Goal: Consume media (video, audio)

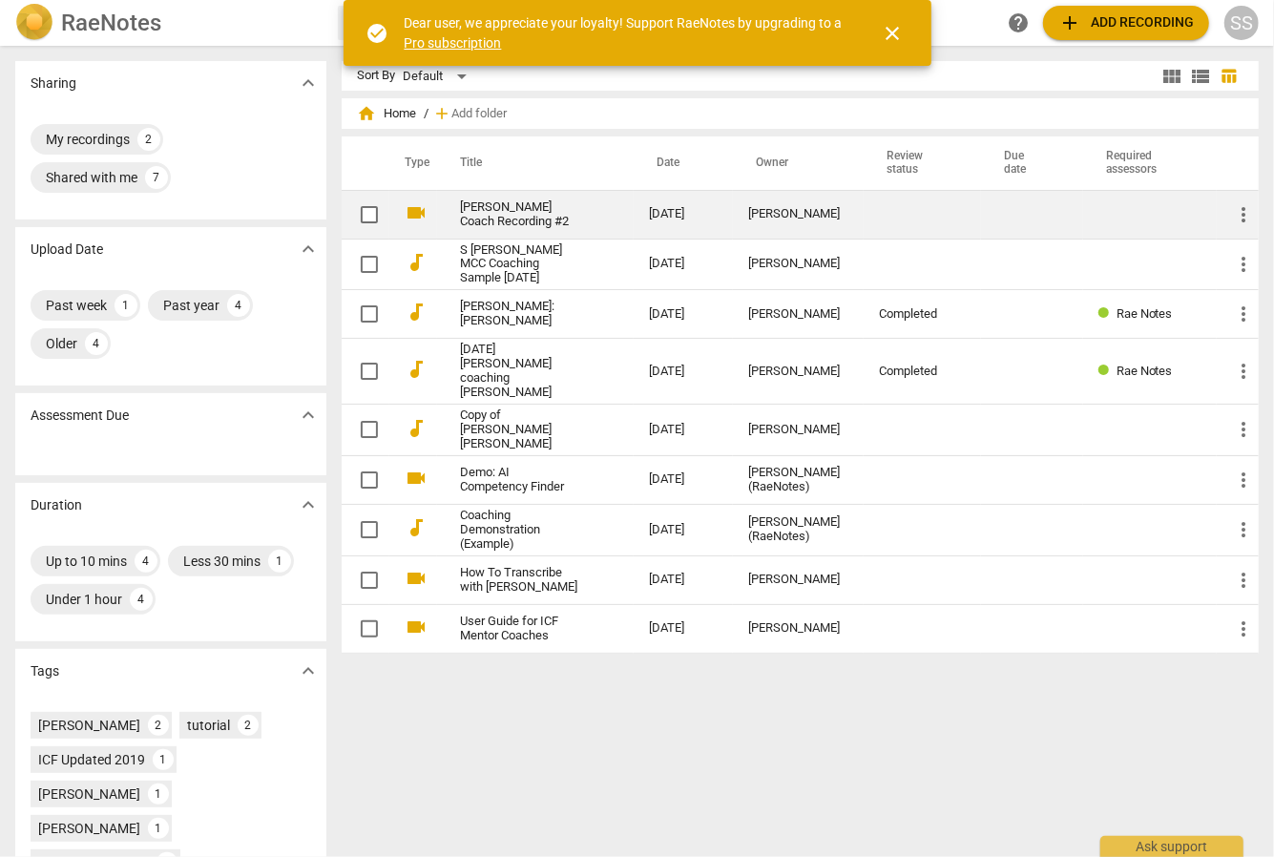
click at [465, 214] on link "[PERSON_NAME] Coach Recording #2" at bounding box center [520, 214] width 120 height 29
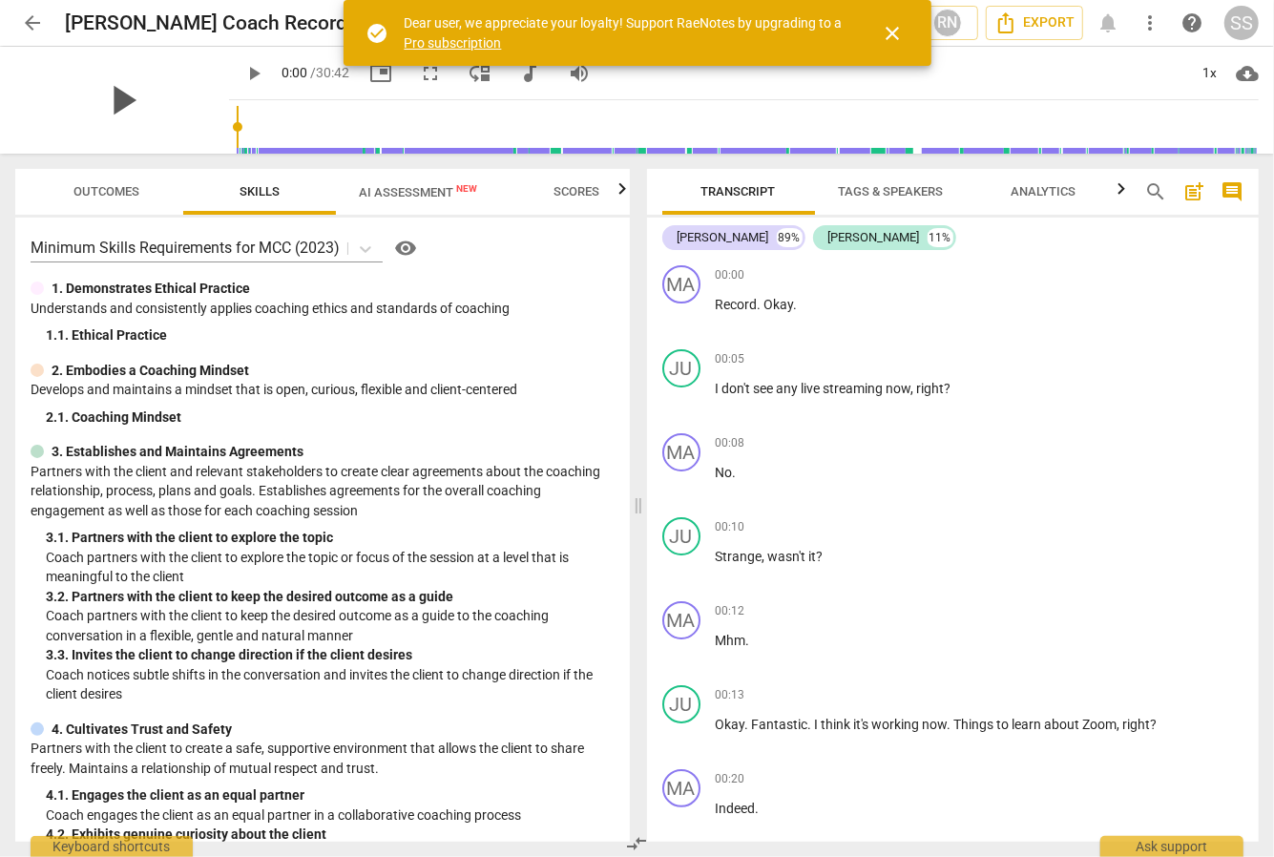
click at [107, 97] on span "play_arrow" at bounding box center [122, 100] width 50 height 50
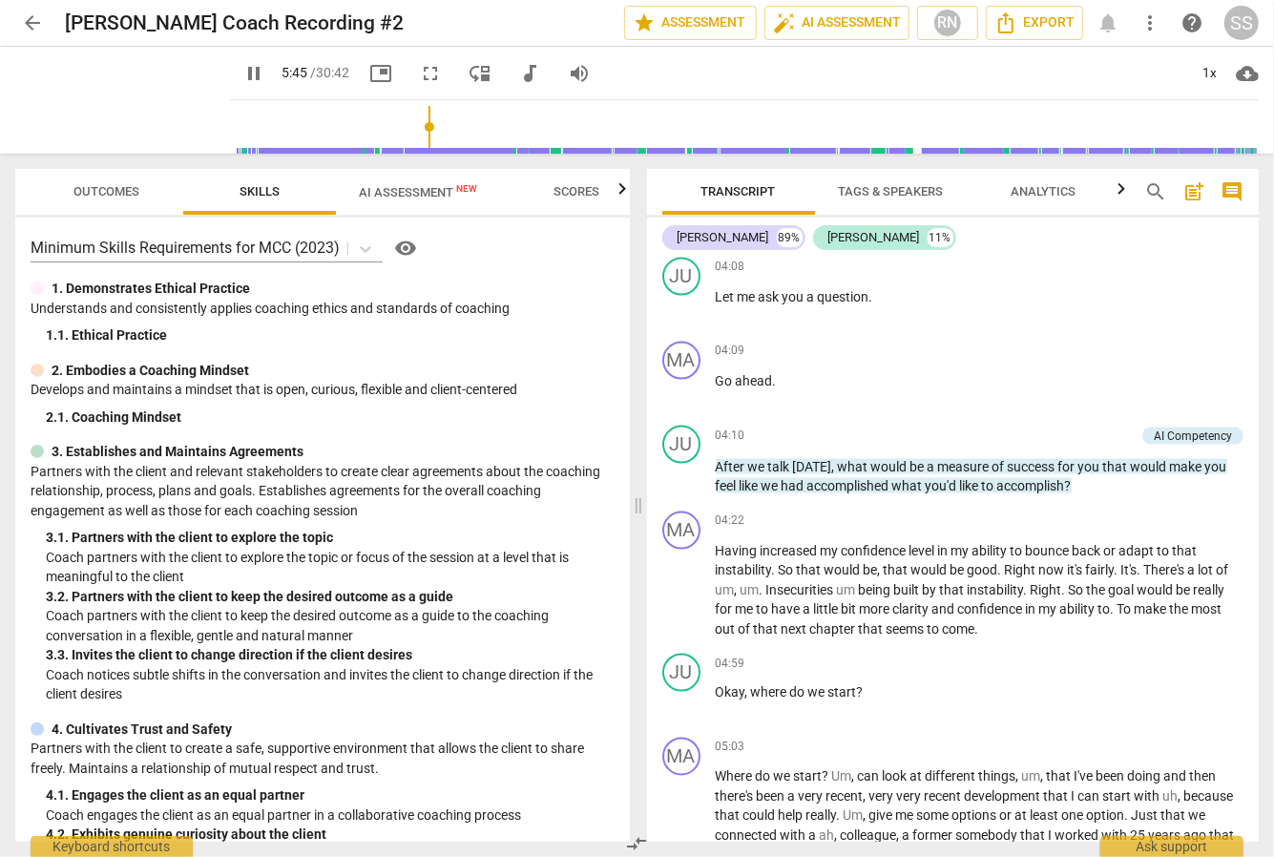
scroll to position [1755, 0]
click at [431, 189] on span "AI Assessment New" at bounding box center [418, 192] width 118 height 14
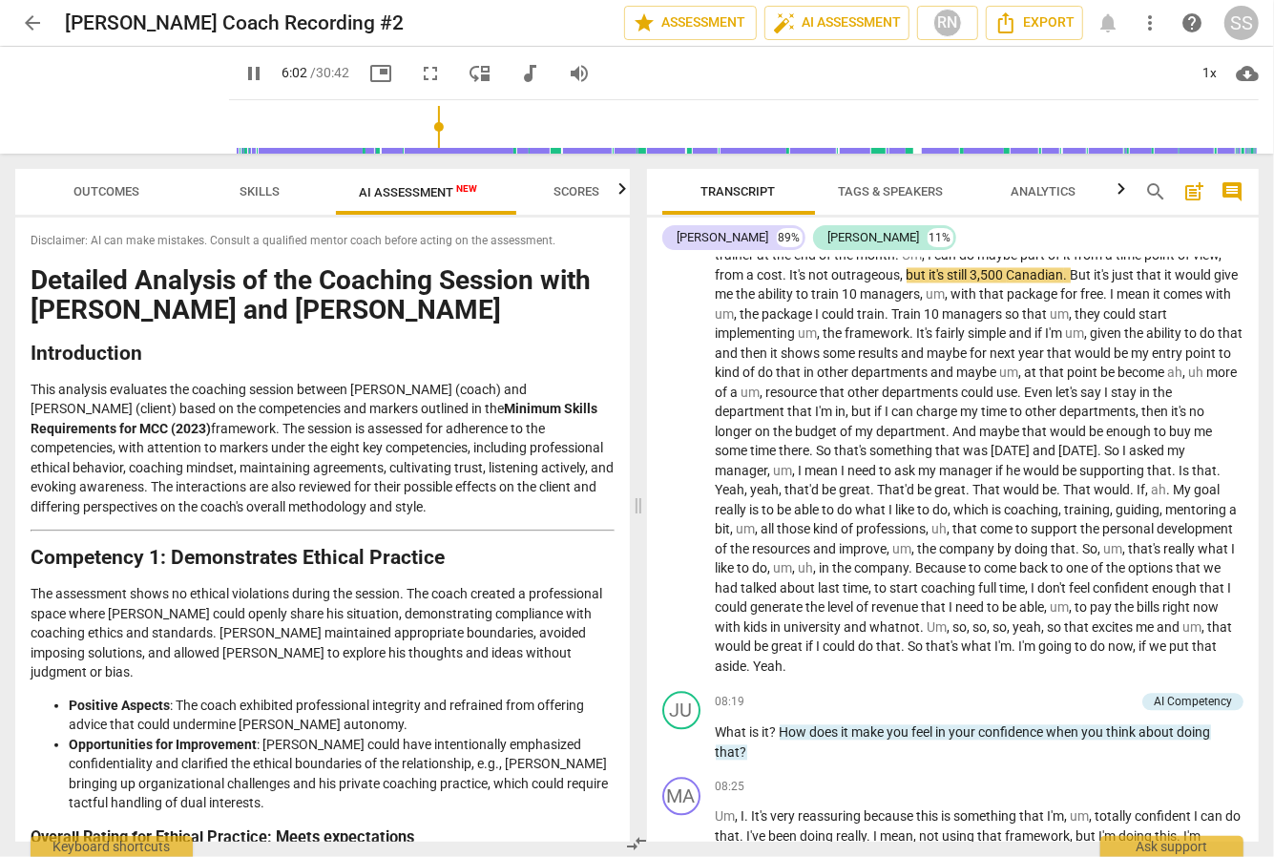
scroll to position [0, 0]
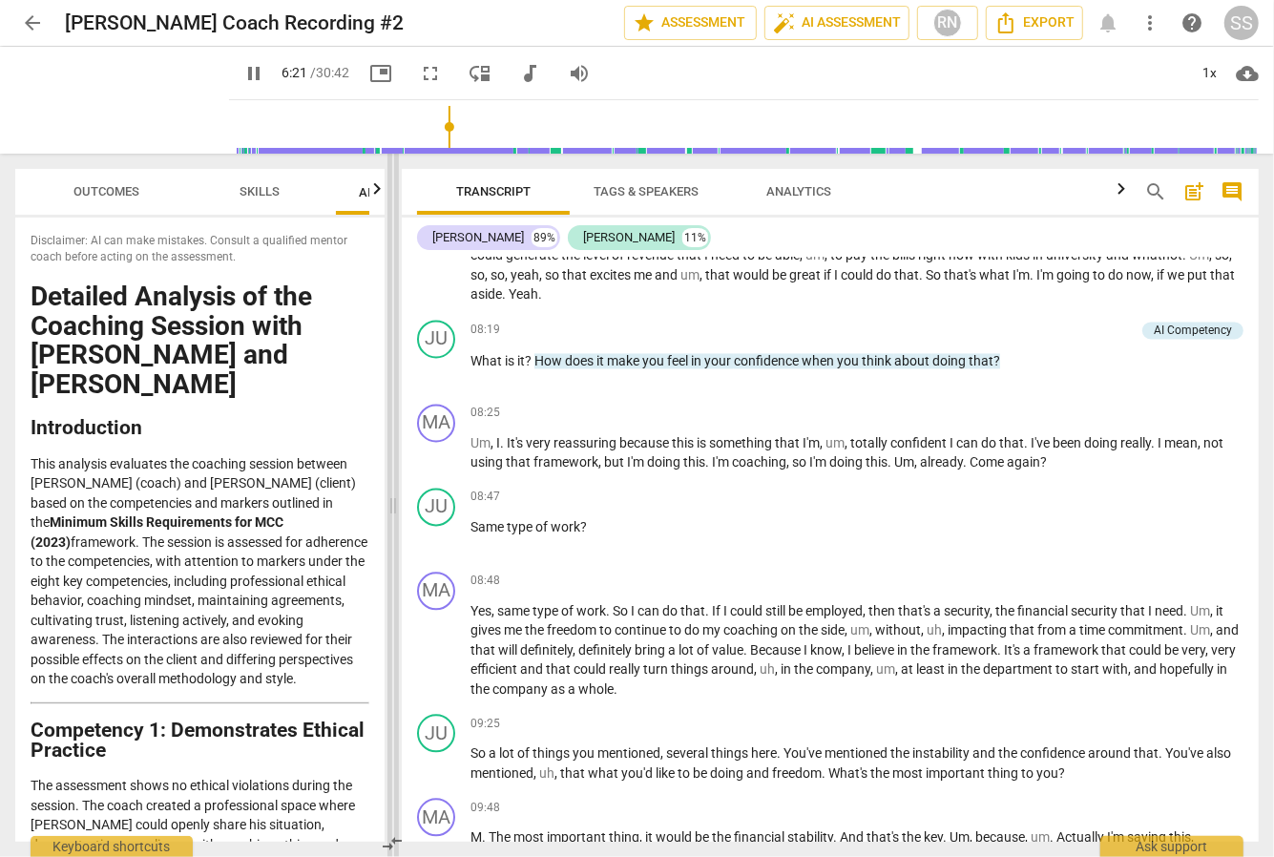
drag, startPoint x: 633, startPoint y: 167, endPoint x: 390, endPoint y: 173, distance: 243.3
click at [389, 171] on span at bounding box center [392, 505] width 11 height 703
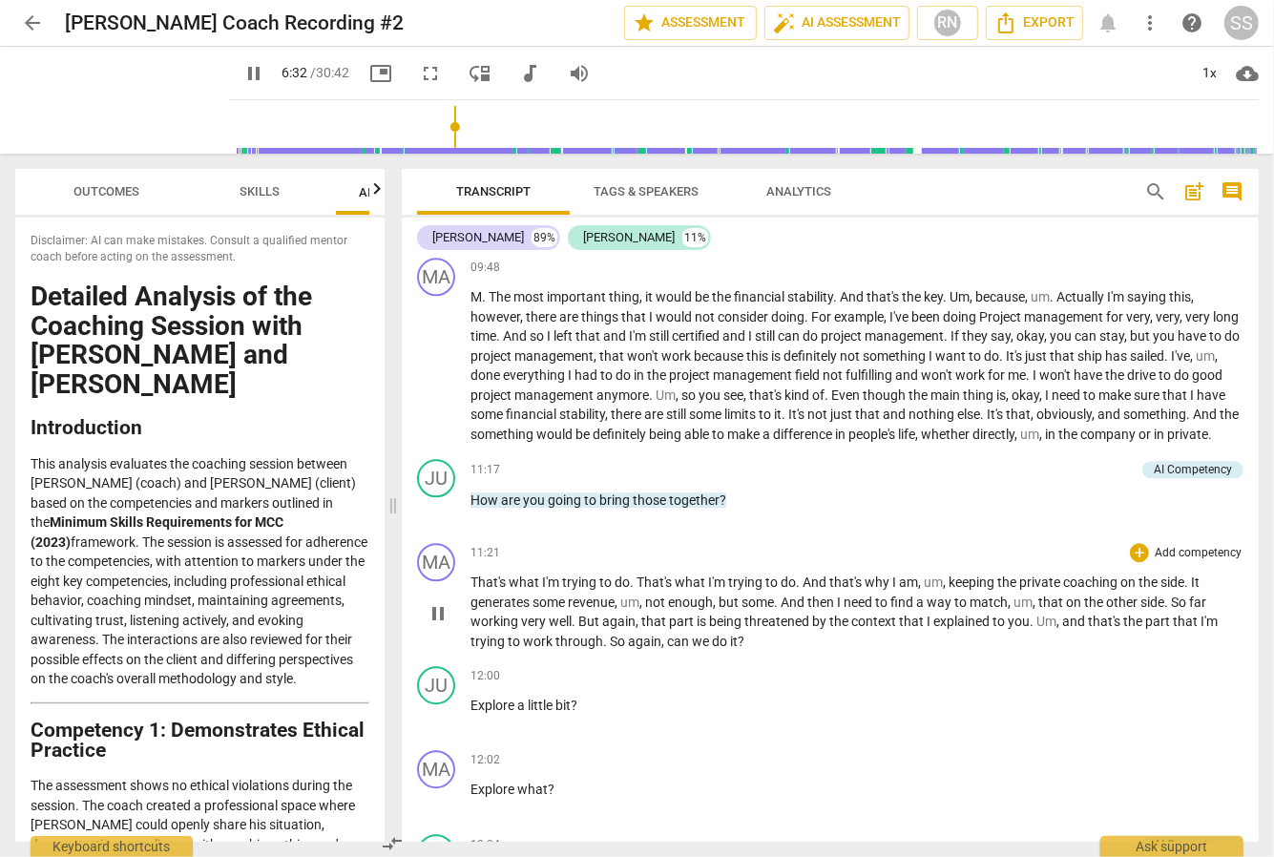
scroll to position [2953, 0]
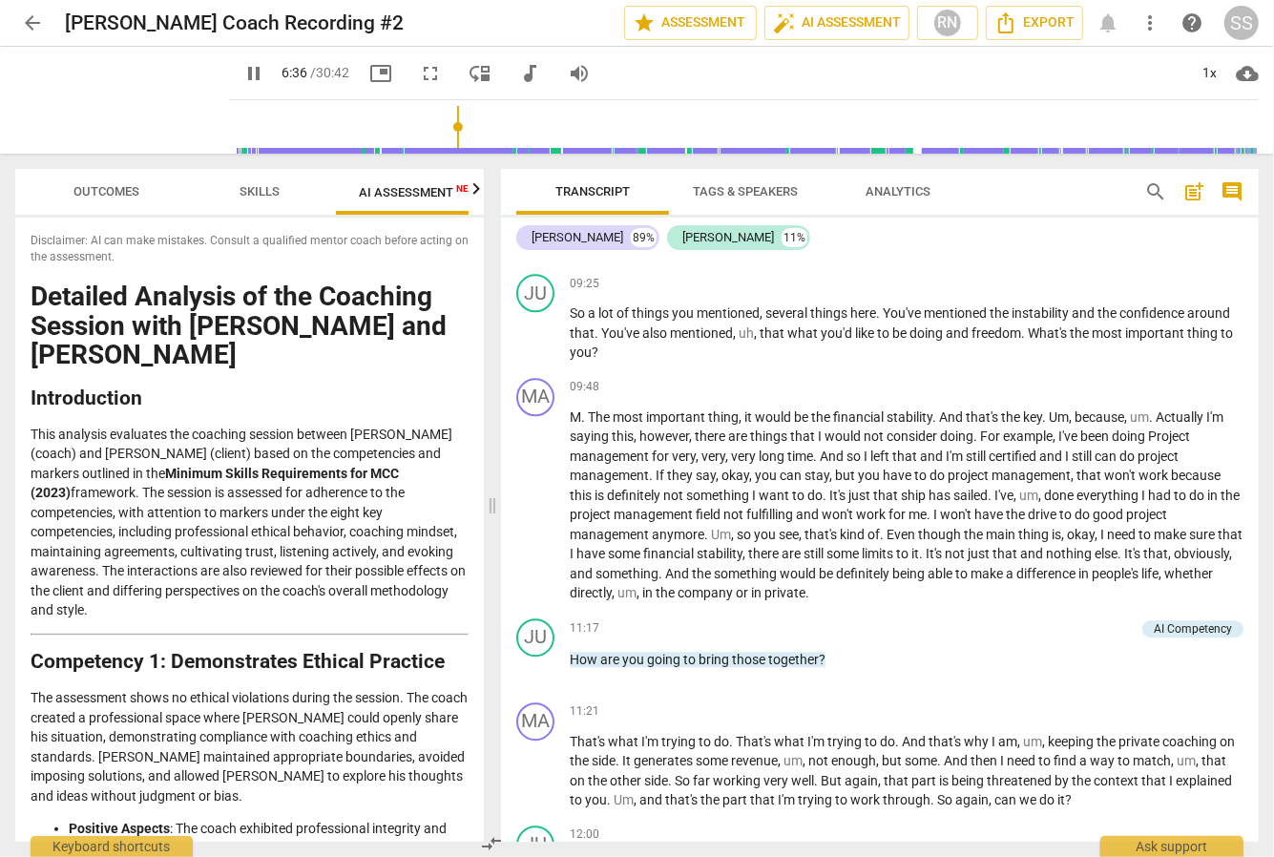
drag, startPoint x: 398, startPoint y: 314, endPoint x: 497, endPoint y: 323, distance: 99.7
click at [497, 323] on span at bounding box center [492, 505] width 11 height 703
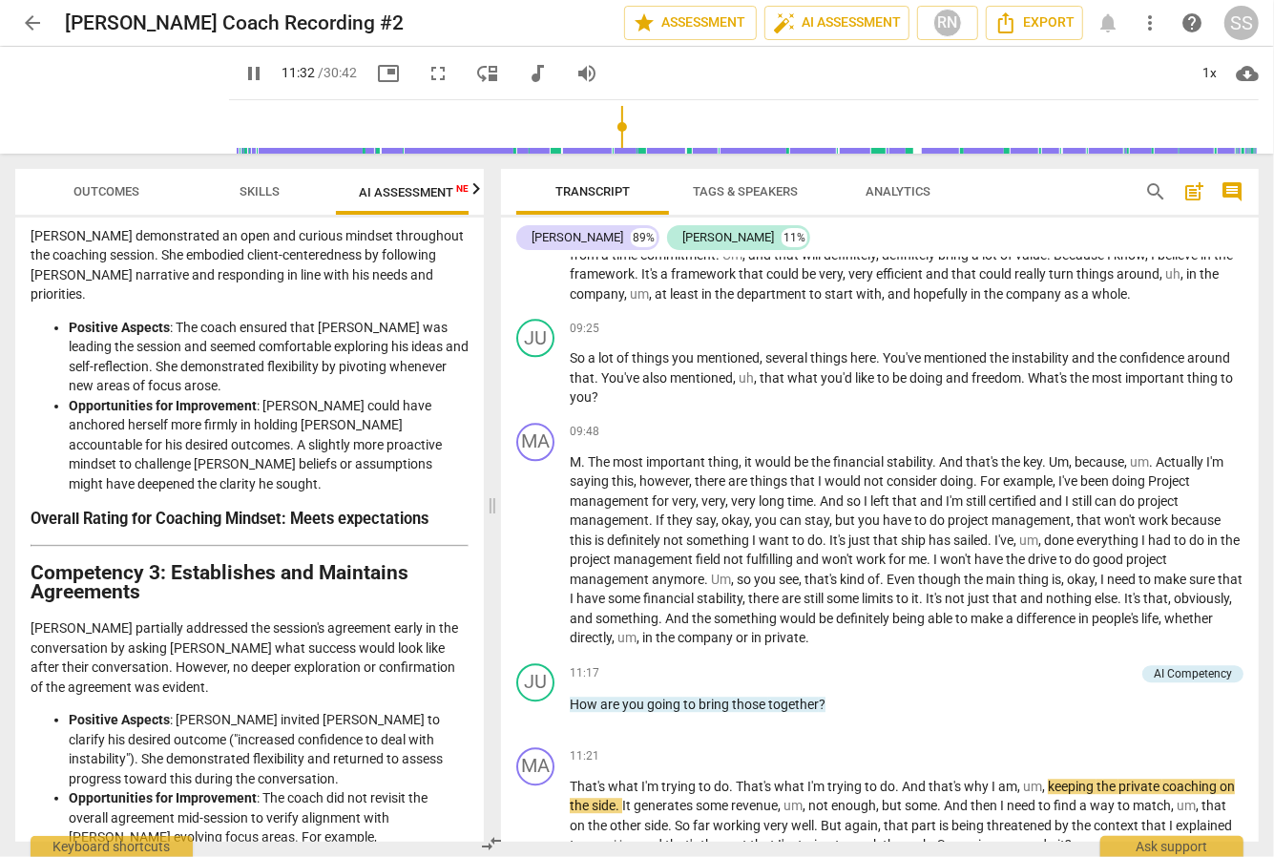
scroll to position [3501, 0]
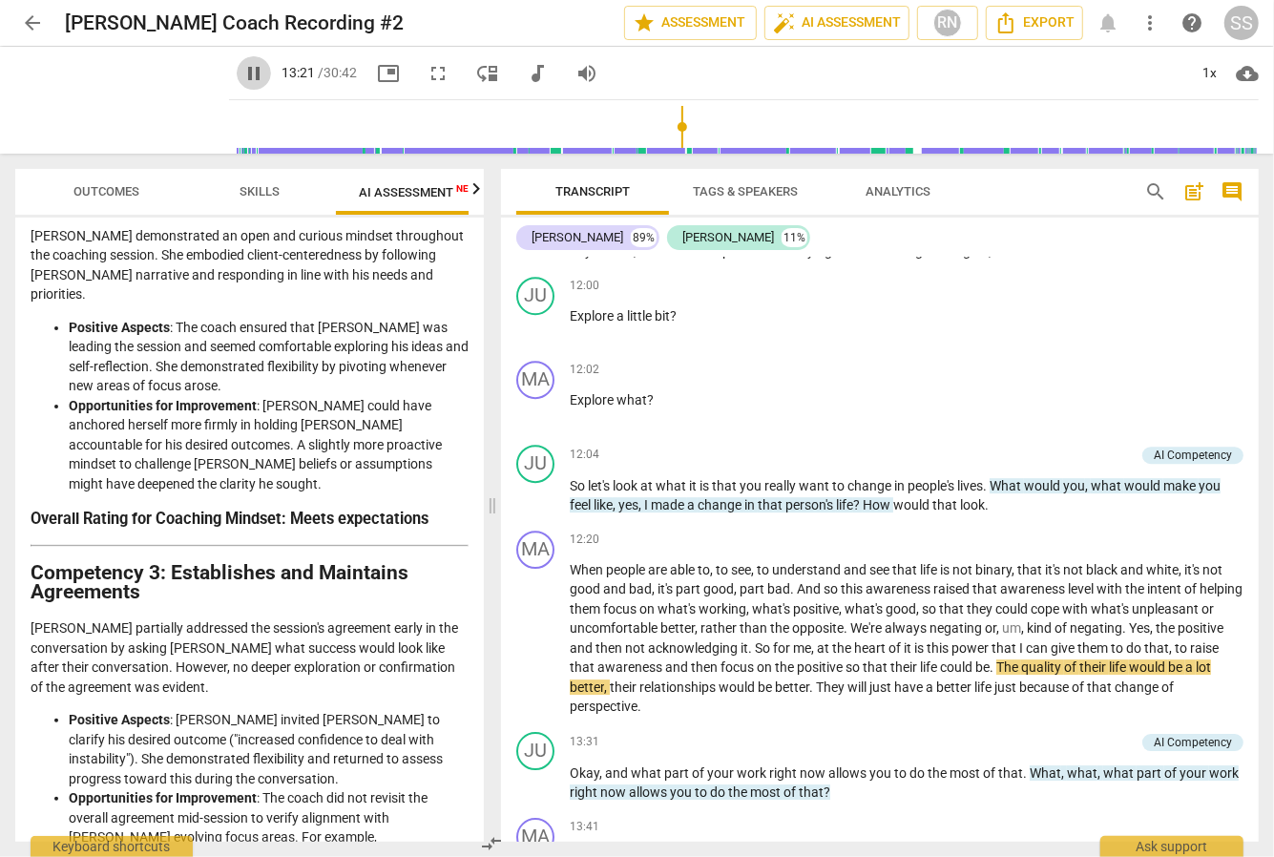
click at [242, 71] on span "pause" at bounding box center [253, 73] width 23 height 23
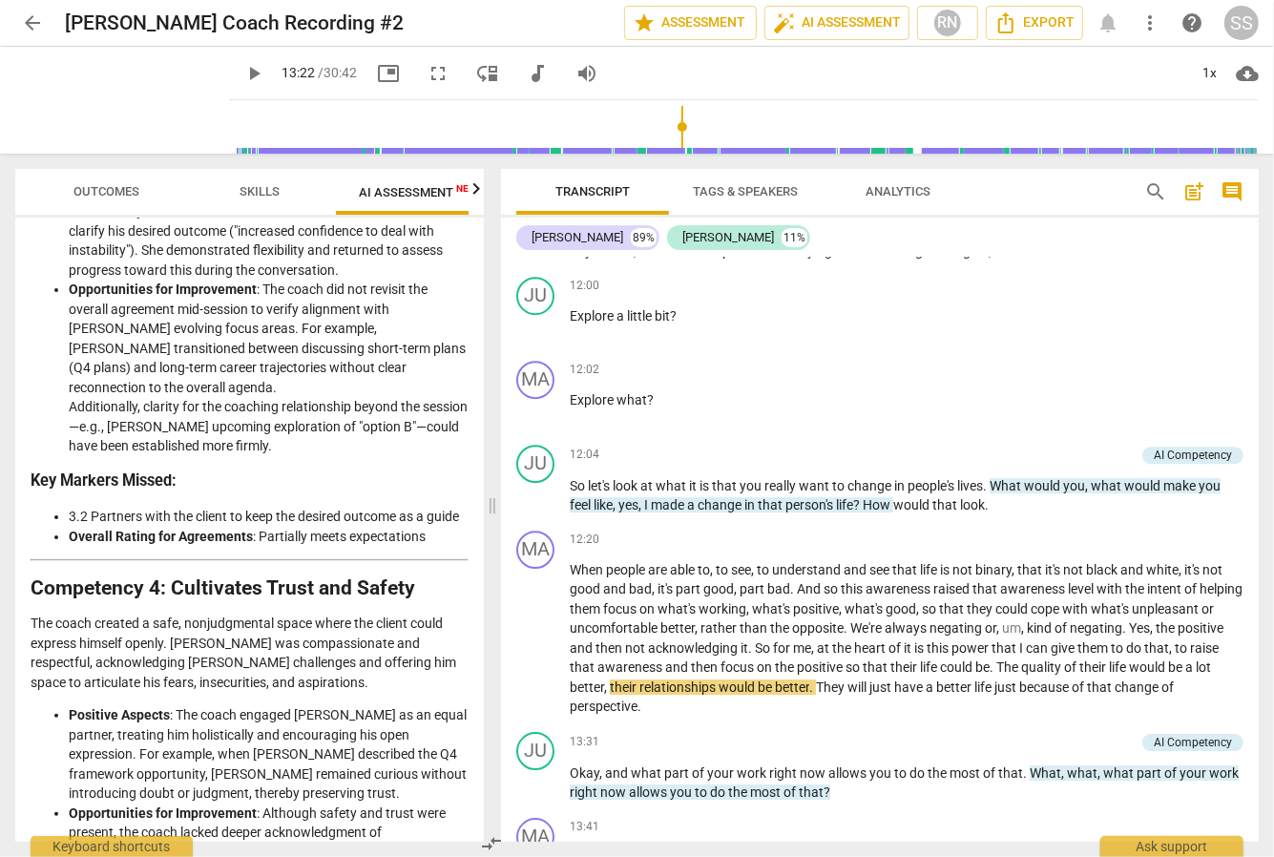
scroll to position [1358, 0]
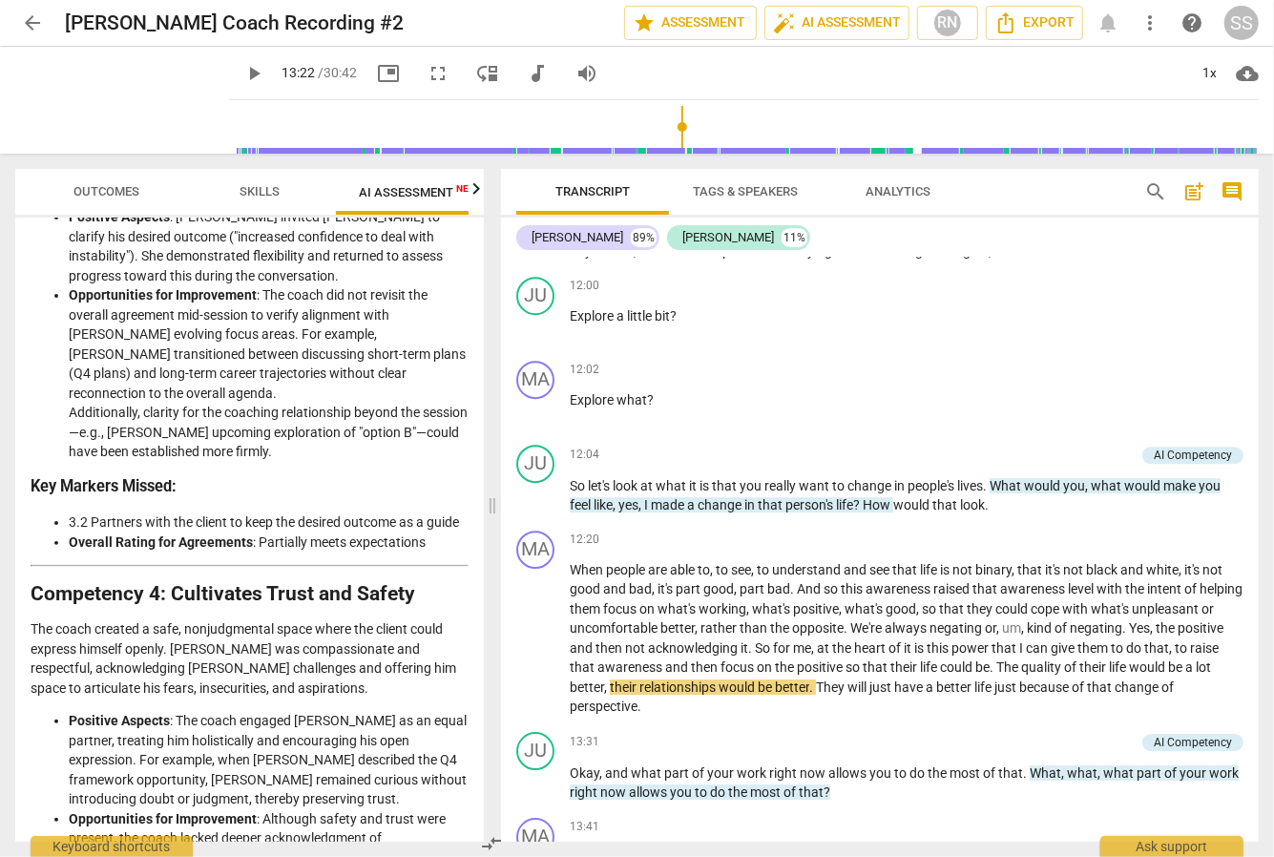
click at [886, 193] on span "Analytics" at bounding box center [897, 191] width 65 height 14
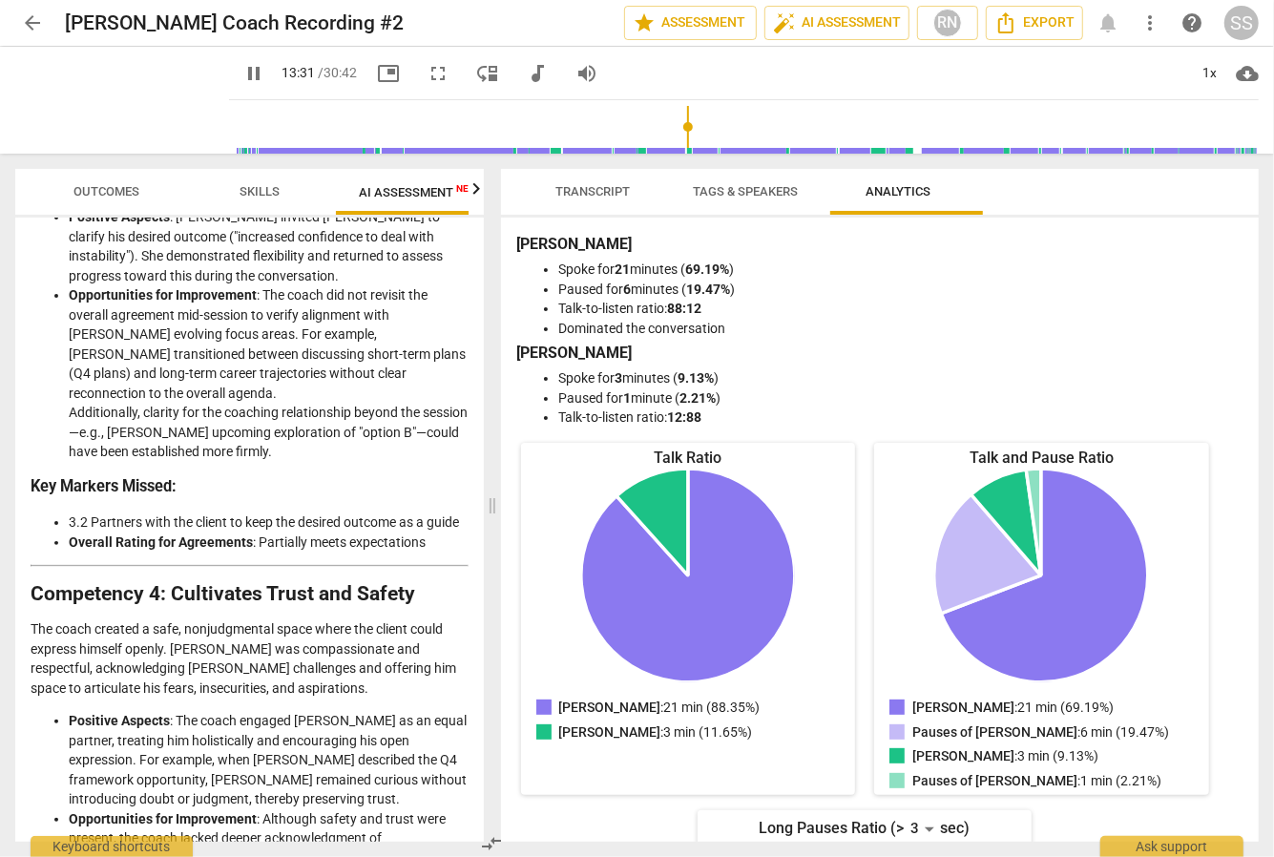
type input "812"
